Goal: Find specific page/section: Find specific page/section

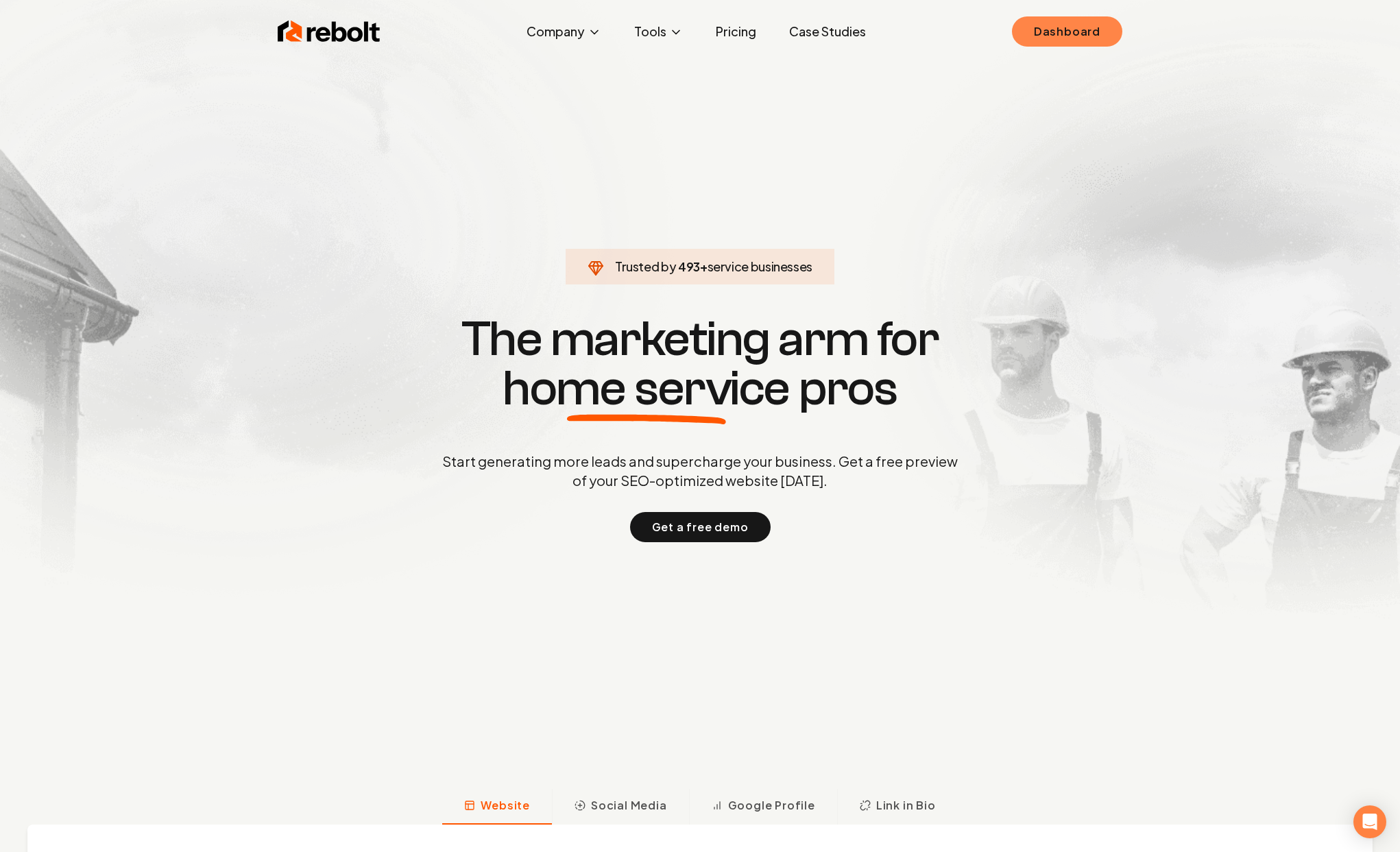
click at [1045, 31] on link "Dashboard" at bounding box center [1066, 31] width 111 height 30
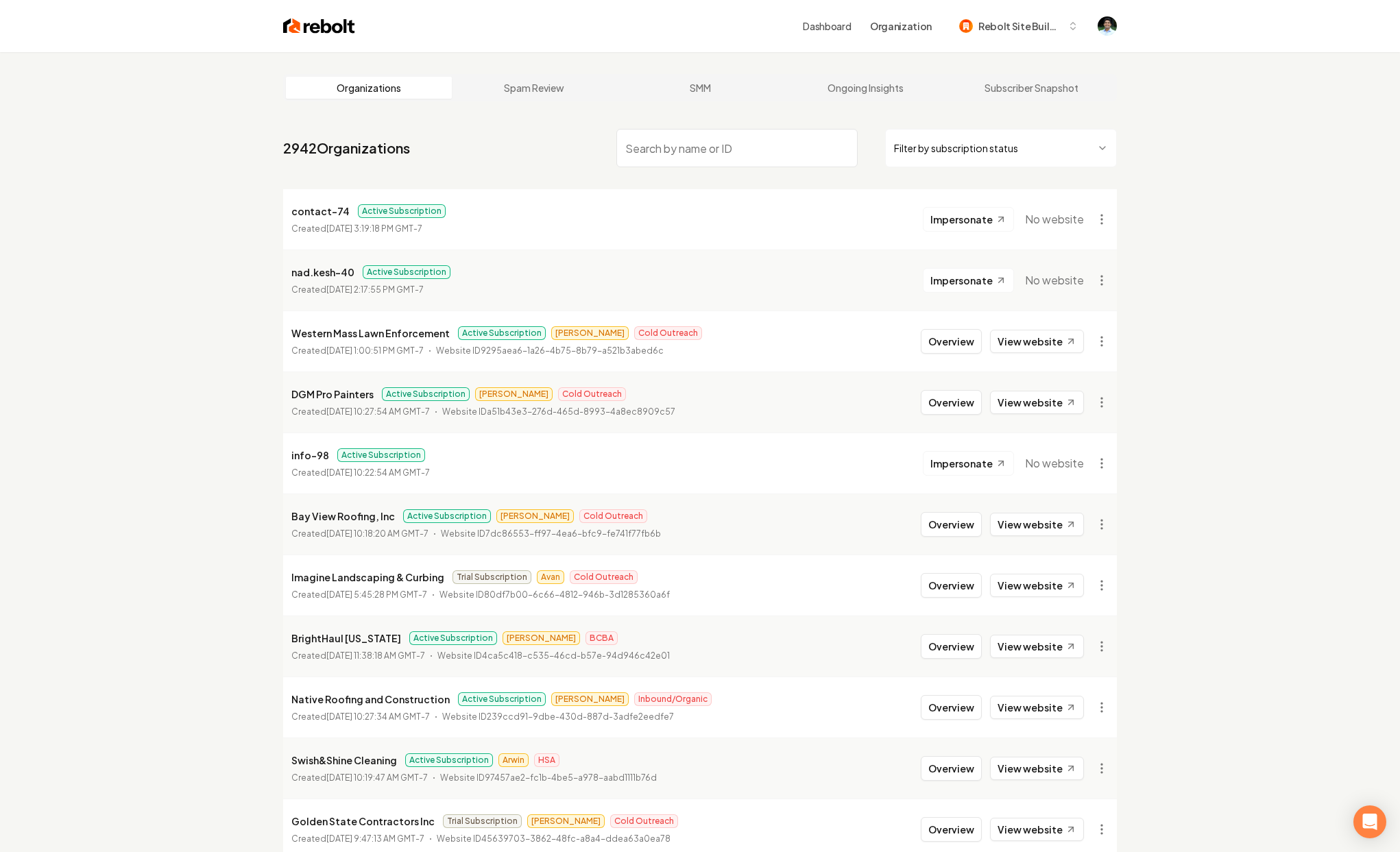
click at [314, 215] on p "contact-74" at bounding box center [320, 211] width 58 height 17
click at [563, 215] on li "contact-74 Active Subscription Created [DATE] 3:19:18 PM GMT-7 Impersonate No w…" at bounding box center [699, 219] width 833 height 60
click at [823, 28] on link "Dashboard" at bounding box center [827, 26] width 48 height 14
